Goal: Subscribe to service/newsletter

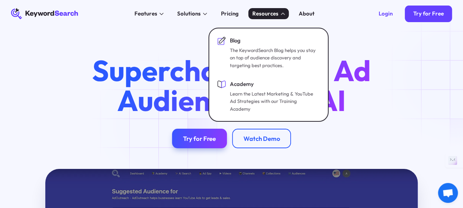
click at [457, 77] on div "Supercharge Your Ad Audiences with AI Try for Free Watch Demo" at bounding box center [231, 101] width 463 height 93
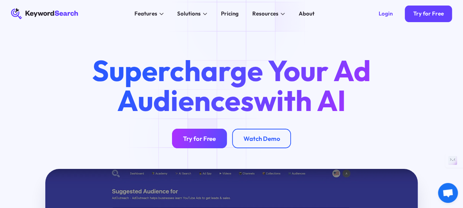
click at [200, 141] on div "Try for Free" at bounding box center [199, 138] width 33 height 8
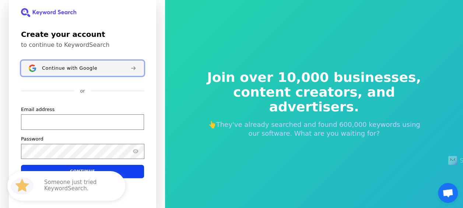
click at [48, 71] on button "Continue with Google" at bounding box center [82, 67] width 123 height 15
